Goal: Task Accomplishment & Management: Use online tool/utility

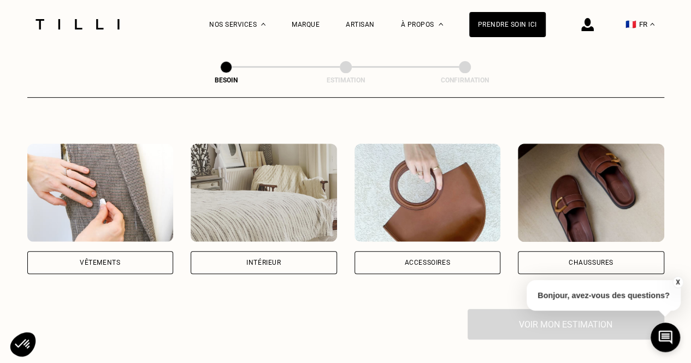
scroll to position [202, 0]
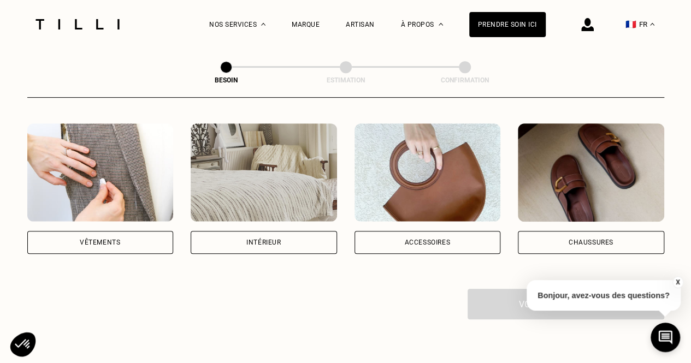
click at [625, 231] on div "Chaussures" at bounding box center [591, 242] width 146 height 23
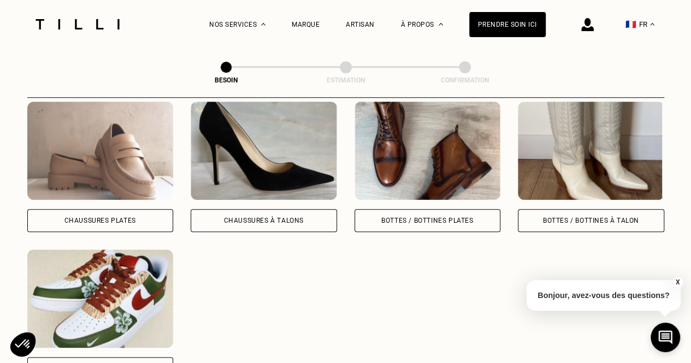
scroll to position [521, 0]
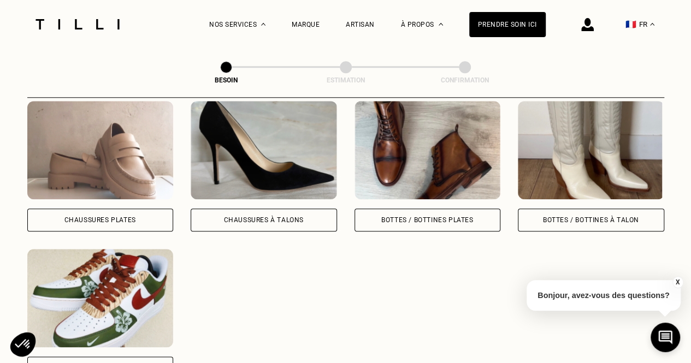
click at [129, 217] on div "Chaussures Plates" at bounding box center [100, 220] width 72 height 7
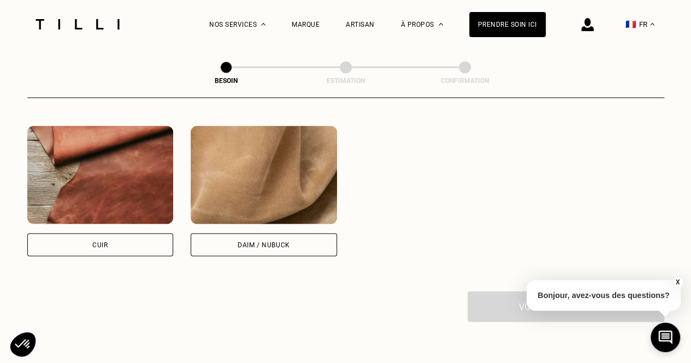
scroll to position [1021, 0]
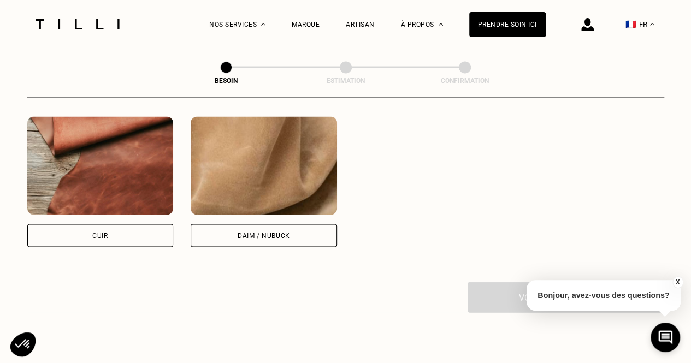
click at [129, 212] on div "Cuir" at bounding box center [100, 181] width 146 height 130
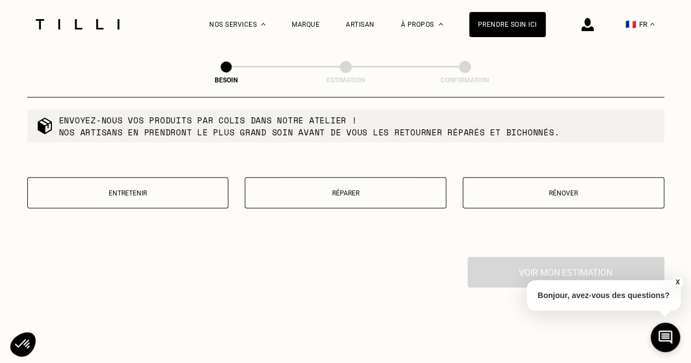
scroll to position [1335, 0]
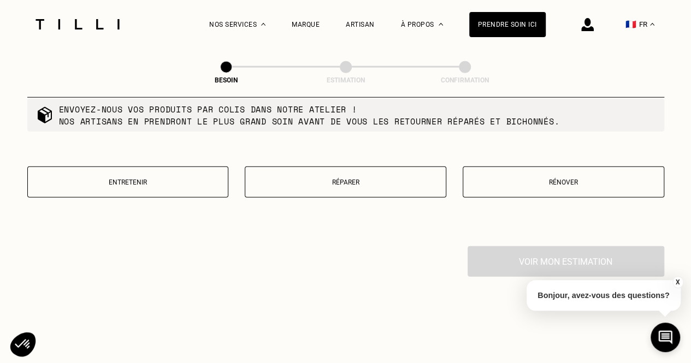
click at [322, 183] on button "Réparer" at bounding box center [345, 182] width 201 height 31
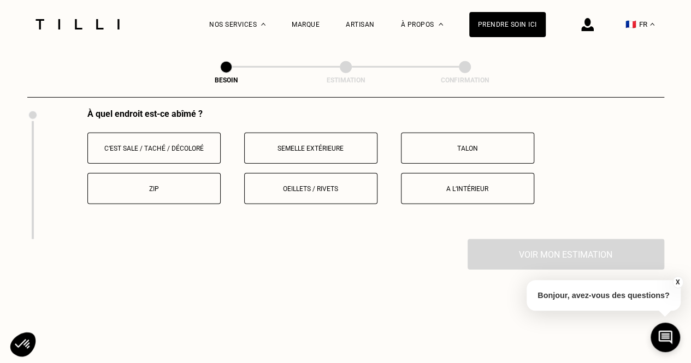
scroll to position [1449, 0]
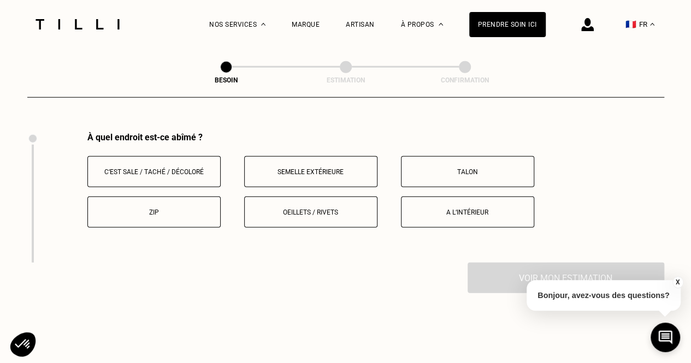
click at [324, 168] on p "Semelle extérieure" at bounding box center [310, 172] width 121 height 8
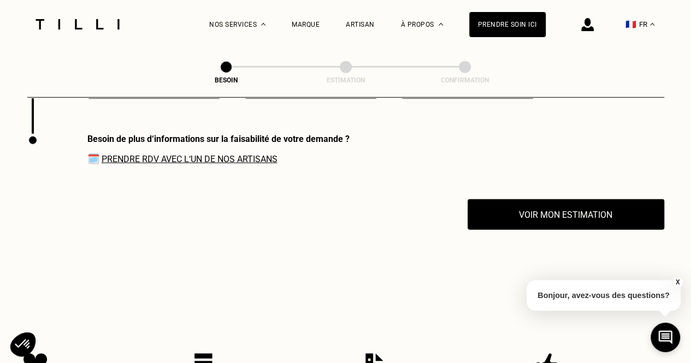
scroll to position [1582, 0]
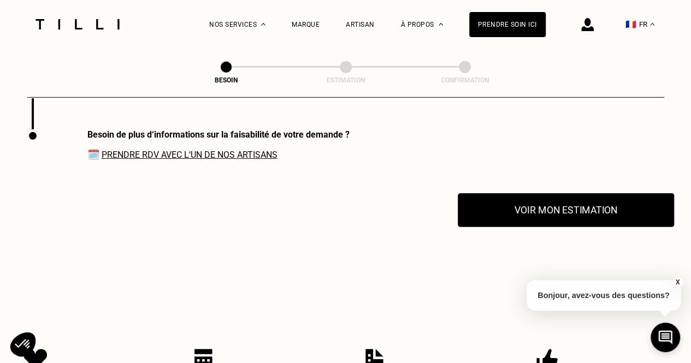
click at [479, 201] on button "Voir mon estimation" at bounding box center [565, 210] width 216 height 34
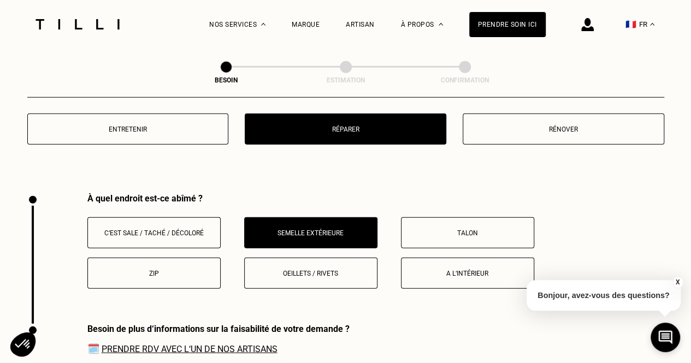
scroll to position [1309, 0]
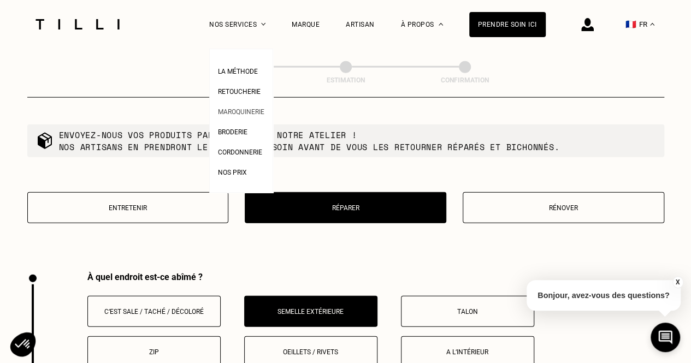
click at [251, 114] on span "Maroquinerie" at bounding box center [241, 112] width 46 height 8
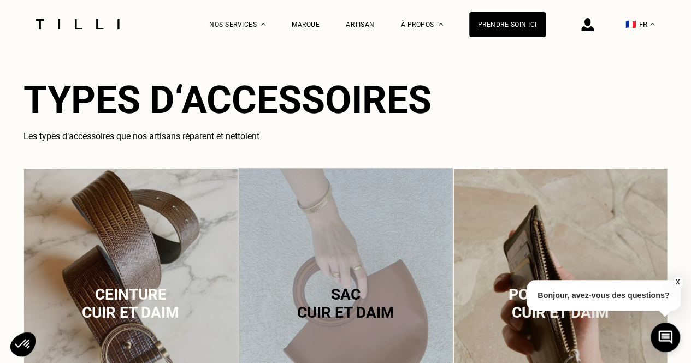
scroll to position [710, 0]
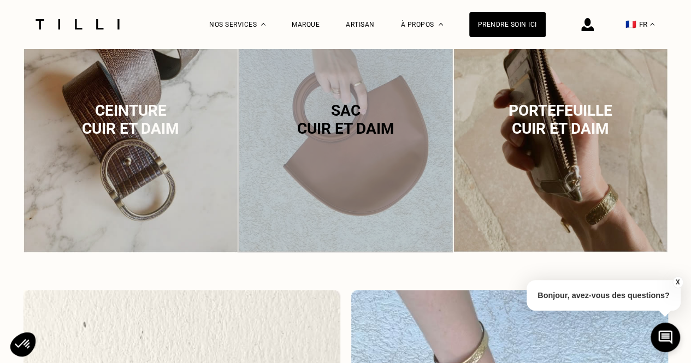
click at [329, 131] on span "cuir et daim" at bounding box center [344, 129] width 97 height 18
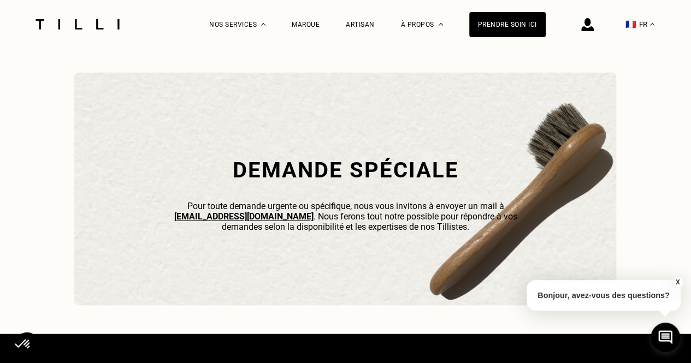
scroll to position [3142, 0]
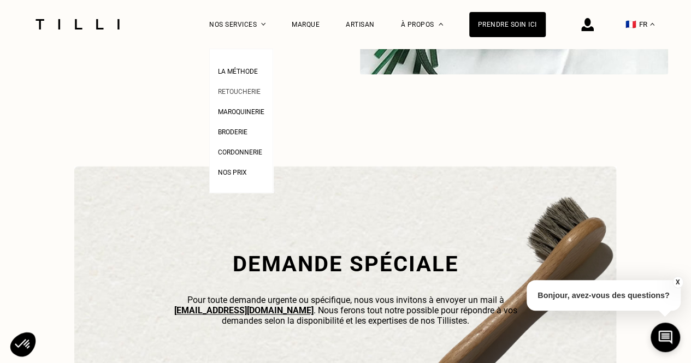
click at [254, 92] on span "Retoucherie" at bounding box center [239, 92] width 43 height 8
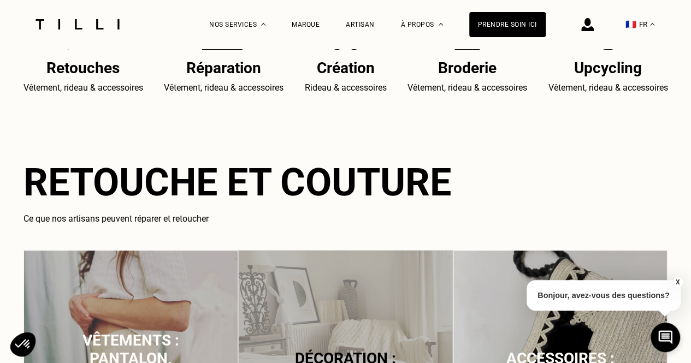
scroll to position [655, 0]
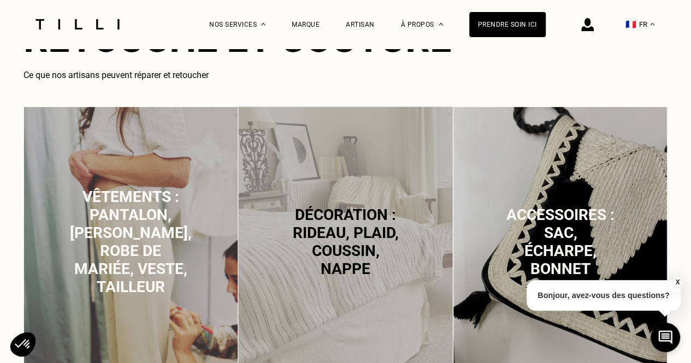
click at [148, 192] on span "Vêtements : pantalon, [PERSON_NAME], robe de mariée, veste, tailleur" at bounding box center [131, 242] width 122 height 108
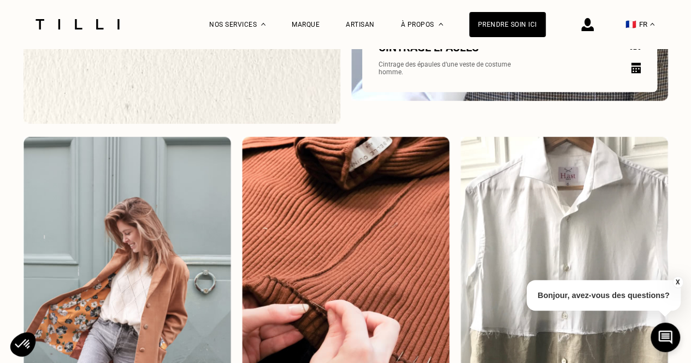
scroll to position [1087, 0]
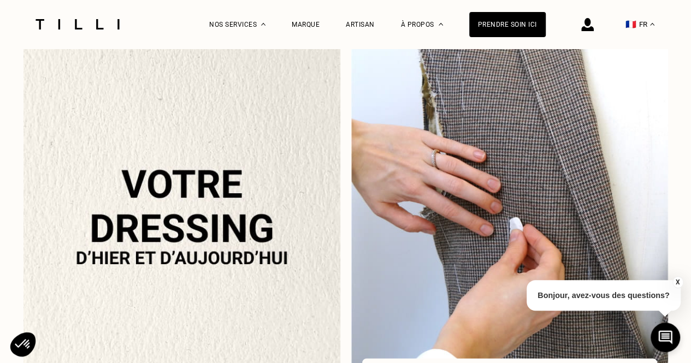
click at [481, 253] on img at bounding box center [509, 204] width 317 height 448
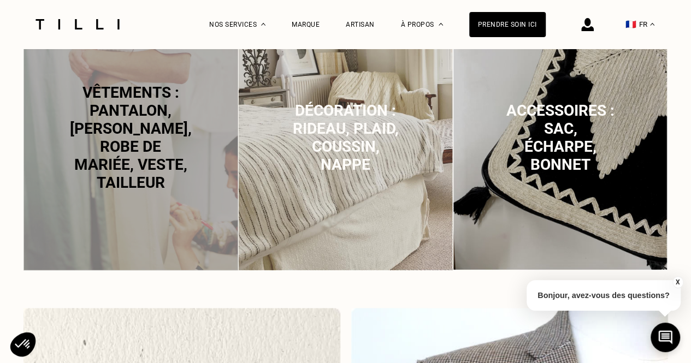
click at [173, 173] on p "Vêtements : pantalon, [PERSON_NAME], robe de mariée, veste, tailleur" at bounding box center [131, 138] width 122 height 108
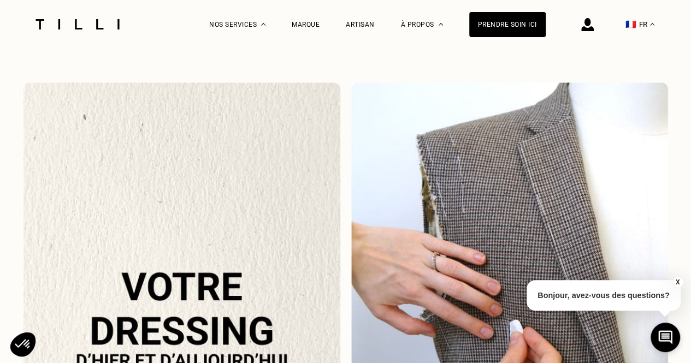
scroll to position [1026, 0]
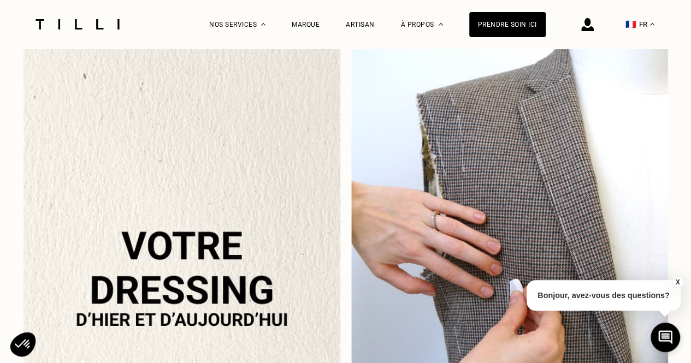
click at [526, 163] on img at bounding box center [509, 265] width 317 height 448
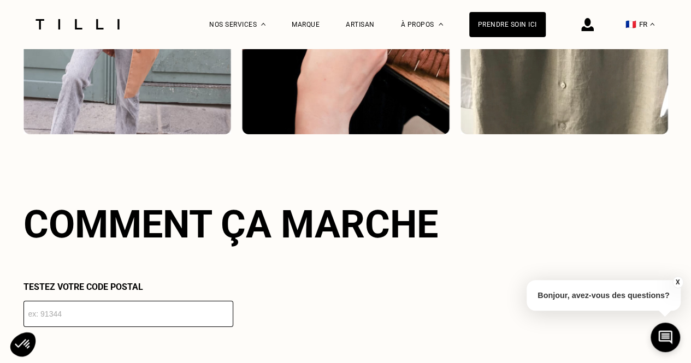
scroll to position [1790, 0]
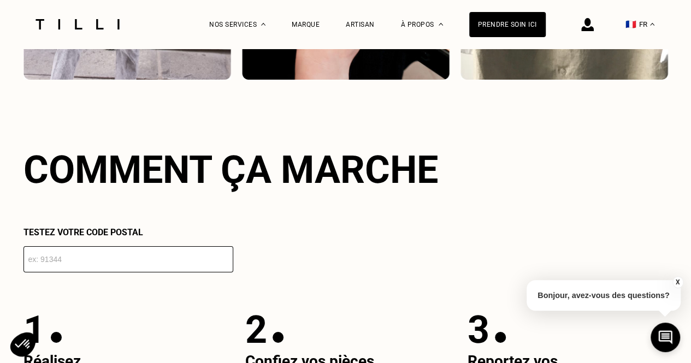
click at [206, 259] on input "number" at bounding box center [128, 259] width 210 height 26
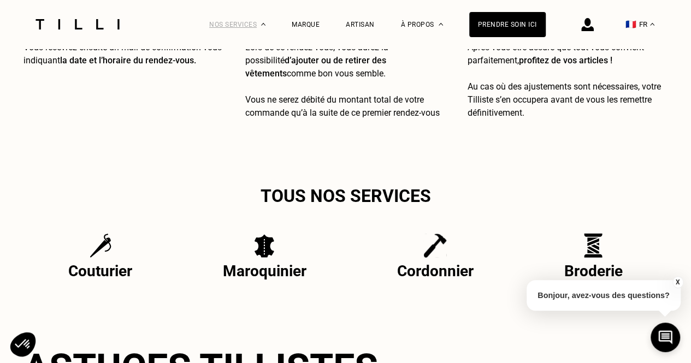
scroll to position [2352, 0]
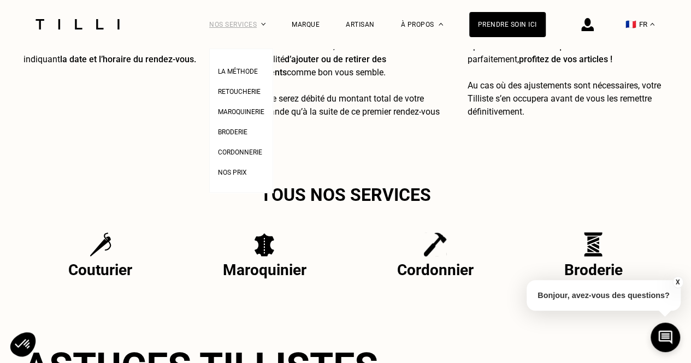
type input "75003"
